Goal: Find specific page/section: Find specific page/section

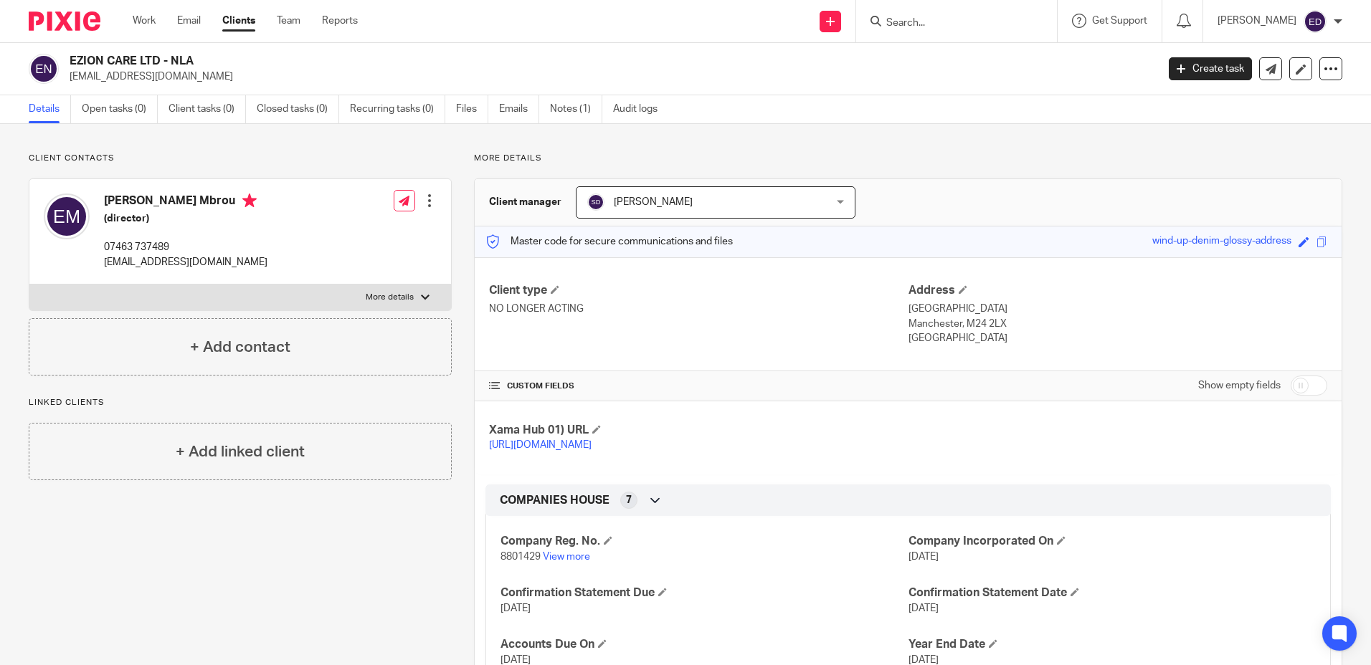
click at [941, 20] on input "Search" at bounding box center [949, 23] width 129 height 13
type input "as"
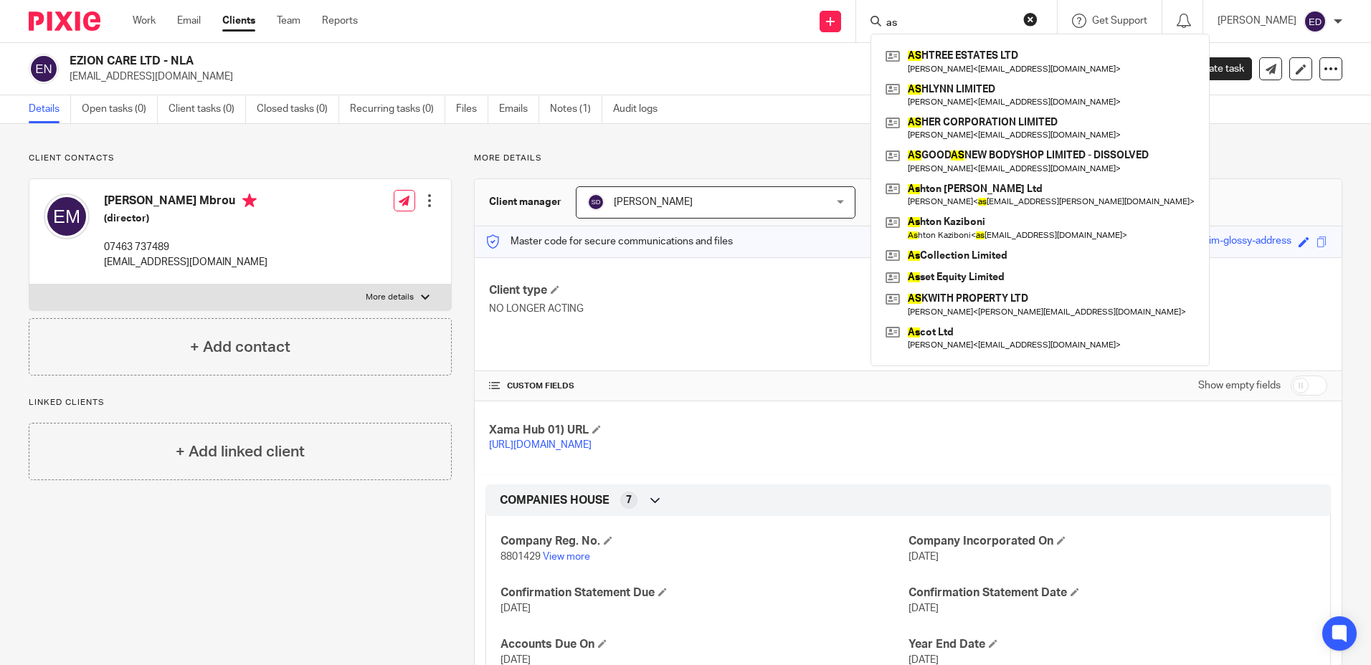
drag, startPoint x: 943, startPoint y: 20, endPoint x: 852, endPoint y: 23, distance: 91.1
click at [852, 23] on div "Send new email Create task Add client Request signature as AS HTREE ESTATES LTD…" at bounding box center [875, 21] width 992 height 42
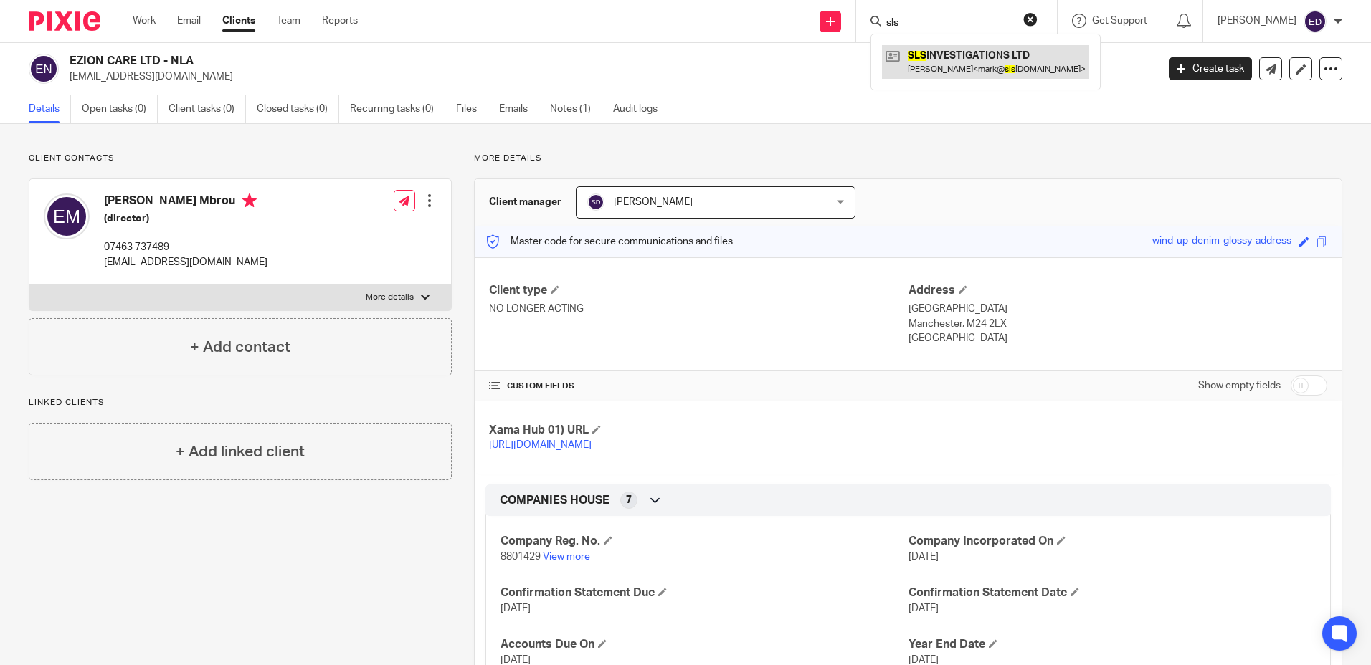
type input "sls"
click at [1042, 65] on link at bounding box center [985, 61] width 207 height 33
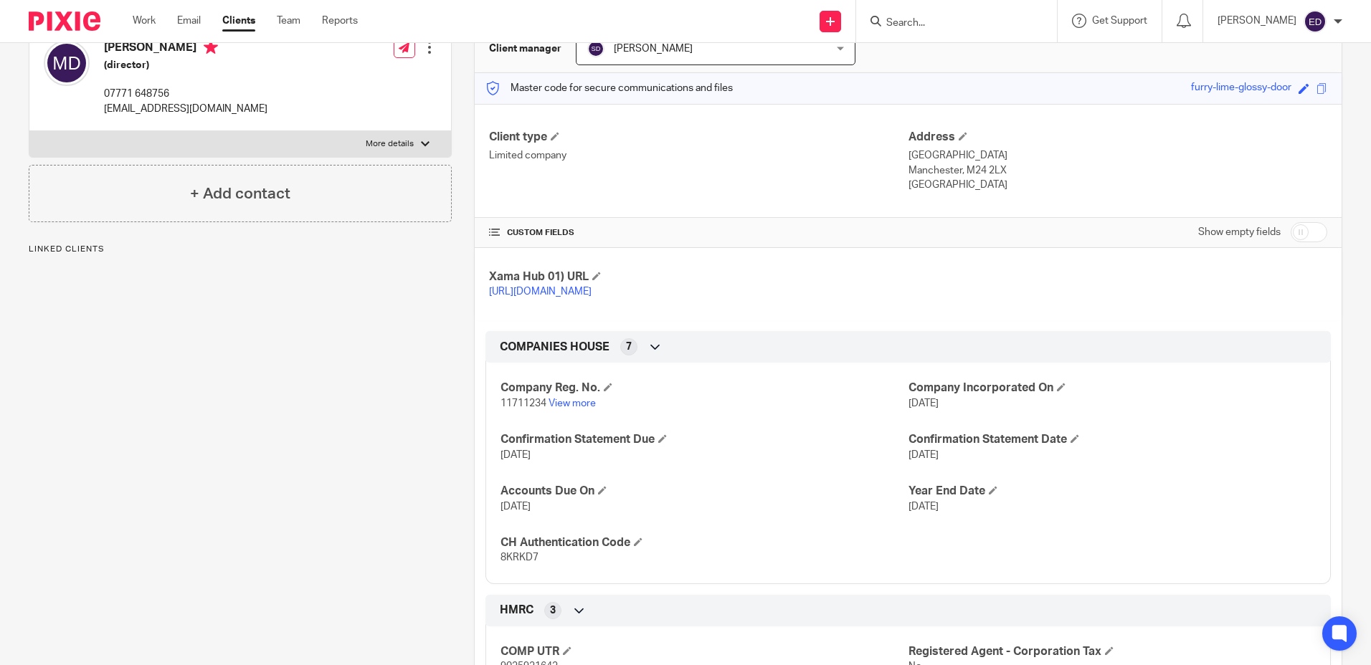
scroll to position [215, 0]
